Goal: Find specific page/section: Find specific page/section

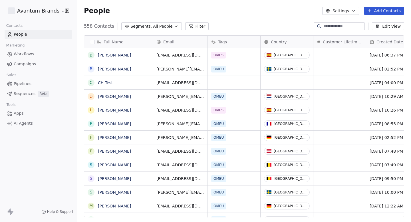
scroll to position [195, 334]
click at [19, 113] on span "Apps" at bounding box center [19, 113] width 10 height 6
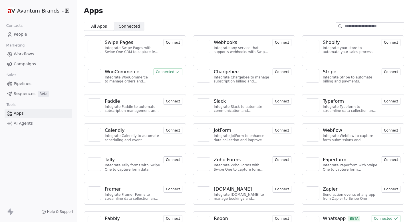
click at [313, 218] on img at bounding box center [312, 222] width 9 height 9
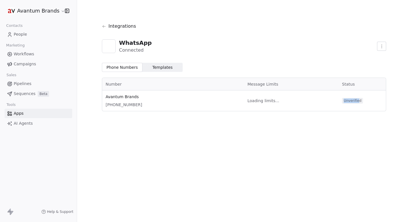
drag, startPoint x: 342, startPoint y: 101, endPoint x: 358, endPoint y: 101, distance: 15.7
click at [357, 101] on span "Unverified" at bounding box center [352, 101] width 21 height 6
click at [358, 101] on span "Unverified" at bounding box center [352, 101] width 21 height 6
click at [351, 101] on span "Unverified" at bounding box center [352, 101] width 21 height 6
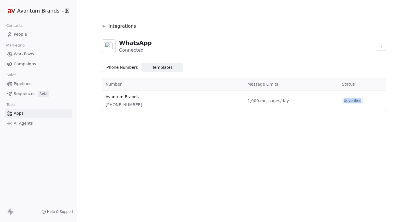
click at [273, 68] on div "Phone Numbers Phone Numbers Templates Templates" at bounding box center [244, 67] width 284 height 9
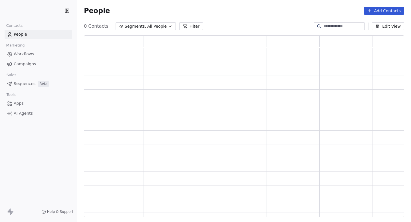
scroll to position [182, 320]
